Goal: Communication & Community: Participate in discussion

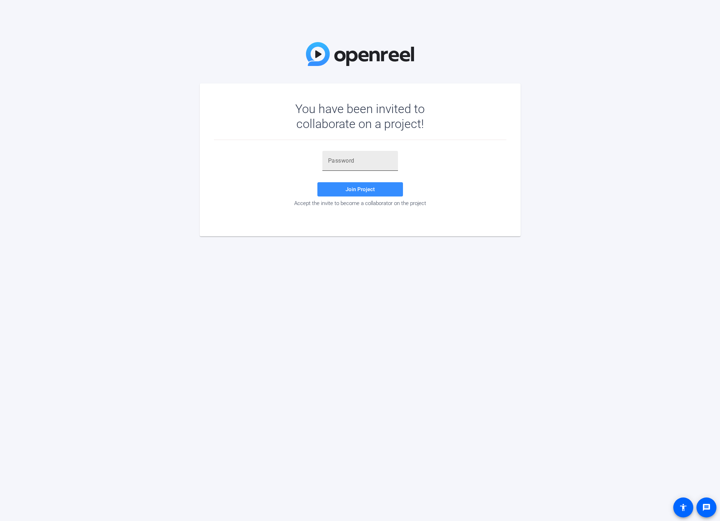
drag, startPoint x: 345, startPoint y: 170, endPoint x: 346, endPoint y: 163, distance: 7.2
click at [345, 169] on div at bounding box center [361, 161] width 76 height 20
click at [346, 163] on input "text" at bounding box center [360, 161] width 64 height 9
paste input "v]%jyA"
type input "v]%jyA"
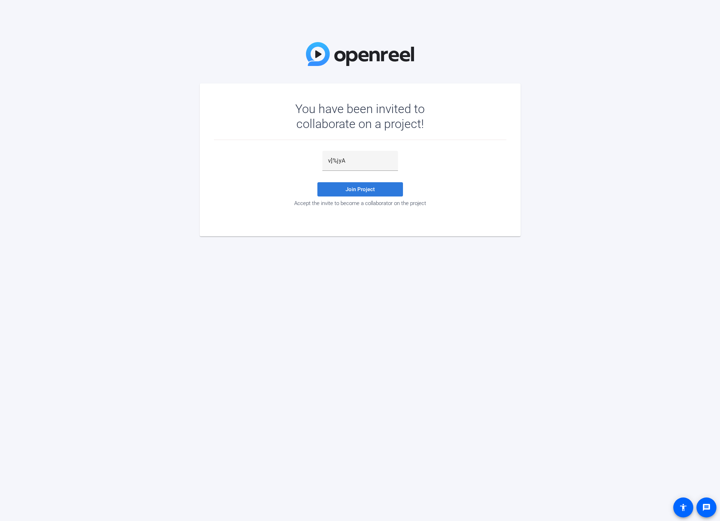
click at [341, 186] on span at bounding box center [361, 189] width 86 height 17
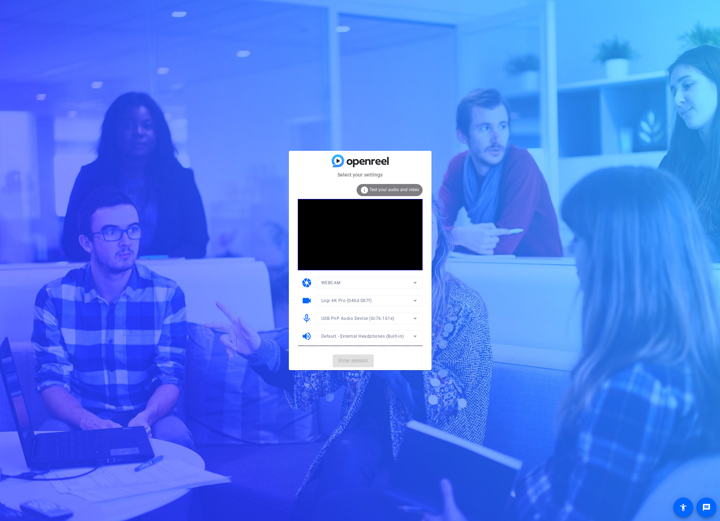
click at [357, 361] on mat-card-actions "Enter session" at bounding box center [360, 361] width 143 height 19
click at [357, 361] on span "Enter session" at bounding box center [354, 360] width 30 height 7
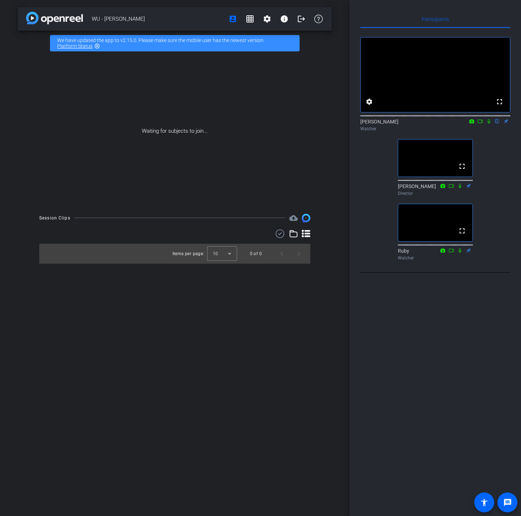
click at [487, 124] on icon at bounding box center [488, 121] width 3 height 5
click at [489, 124] on icon at bounding box center [489, 121] width 4 height 5
click at [488, 124] on icon at bounding box center [488, 121] width 3 height 5
click at [488, 124] on icon at bounding box center [489, 121] width 4 height 5
click at [488, 124] on icon at bounding box center [488, 121] width 3 height 5
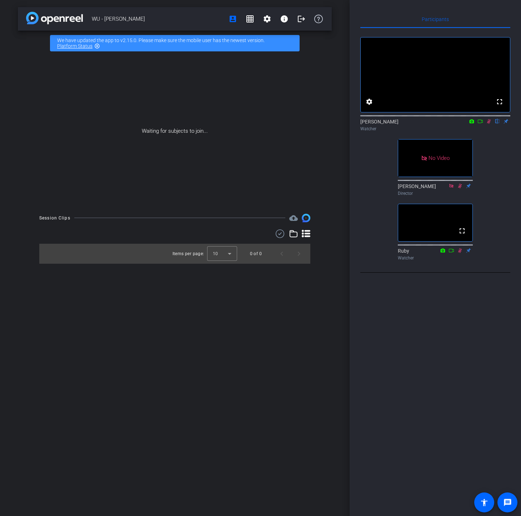
click at [76, 399] on div "WU - [PERSON_NAME] account_box grid_on settings info logout We have updated the…" at bounding box center [174, 258] width 349 height 516
click at [487, 124] on icon at bounding box center [489, 121] width 4 height 5
click at [487, 124] on icon at bounding box center [489, 121] width 6 height 5
click at [480, 124] on icon at bounding box center [480, 121] width 6 height 5
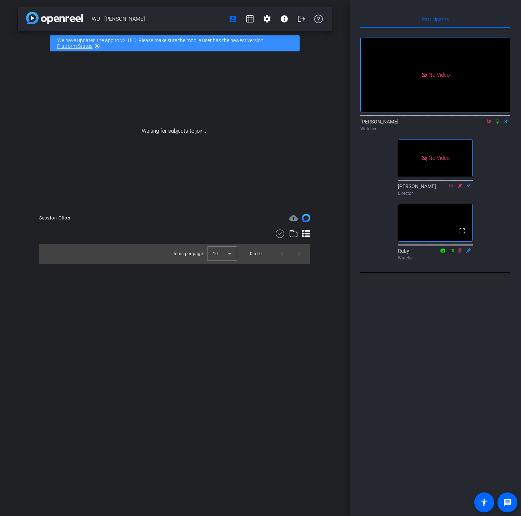
click at [496, 124] on icon at bounding box center [497, 121] width 6 height 5
click at [488, 124] on icon at bounding box center [489, 121] width 6 height 5
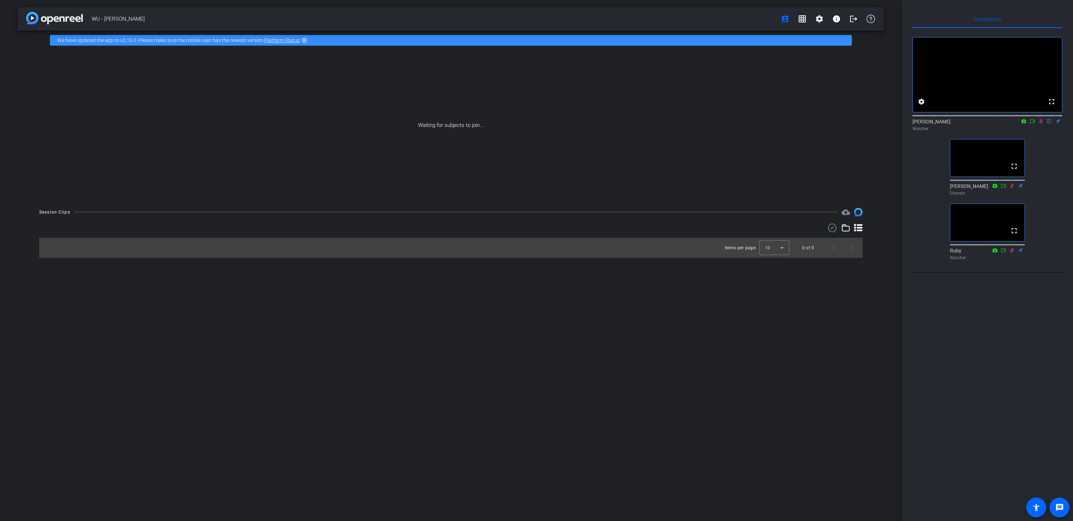
click at [498, 186] on div "Waiting for subjects to join..." at bounding box center [451, 125] width 866 height 151
click at [493, 302] on div "WU - [PERSON_NAME] account_box grid_on settings info logout We have updated the…" at bounding box center [451, 260] width 902 height 521
click at [720, 124] on icon at bounding box center [1041, 121] width 4 height 5
click at [720, 21] on mat-icon "logout" at bounding box center [853, 19] width 9 height 9
